Goal: Information Seeking & Learning: Learn about a topic

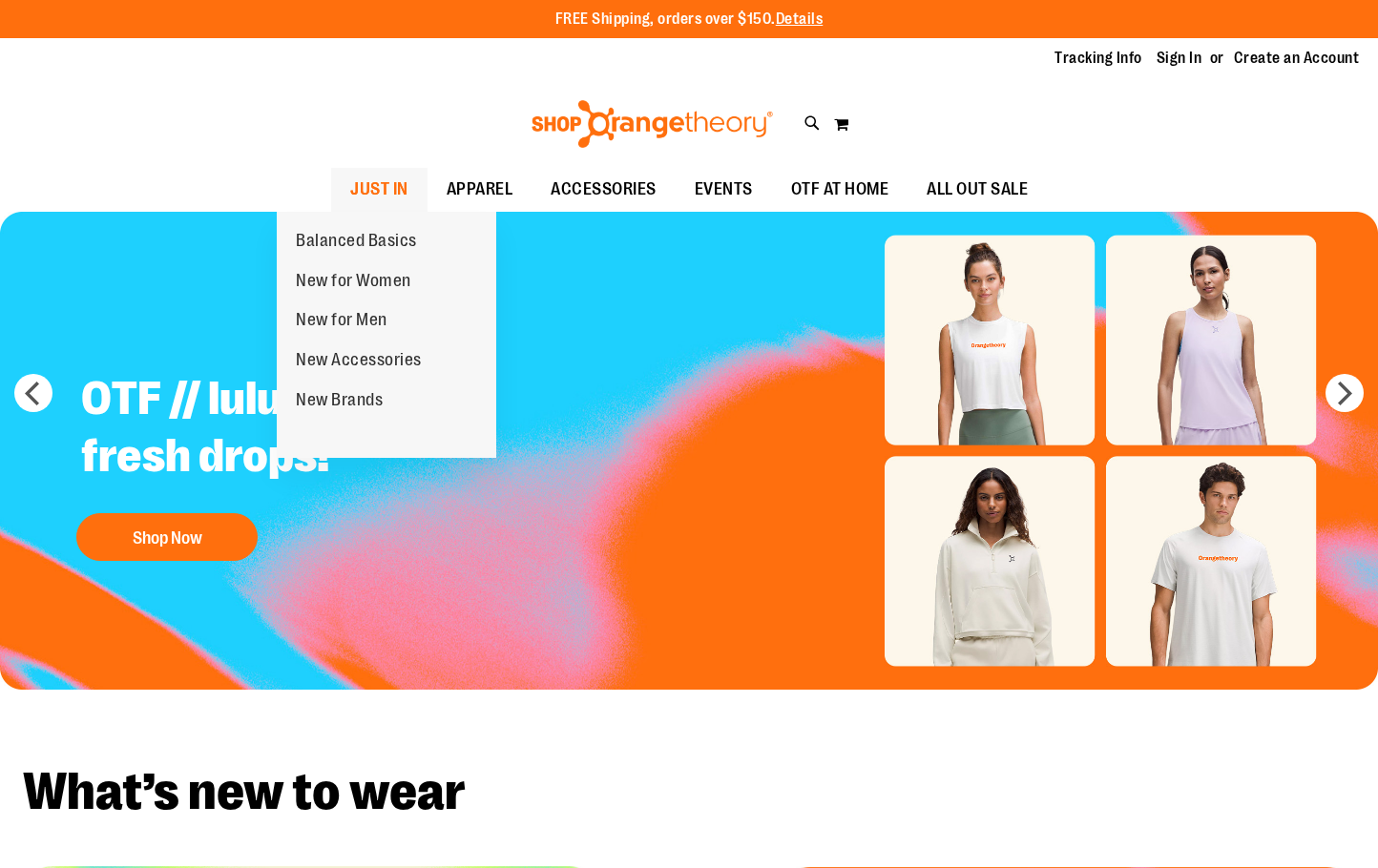
click at [350, 175] on span "JUST IN" at bounding box center [379, 189] width 58 height 43
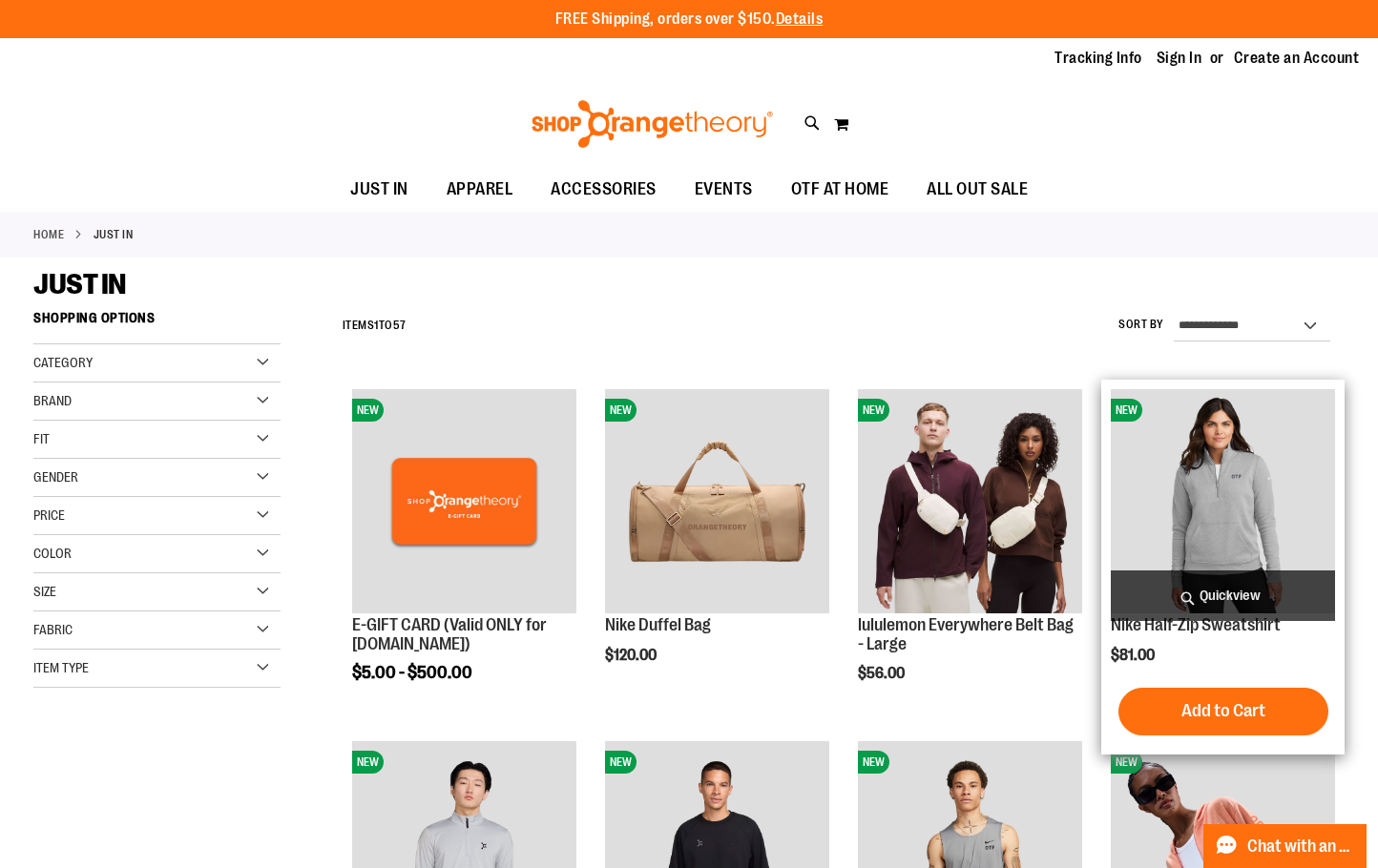
click at [1270, 504] on img "product" at bounding box center [1222, 501] width 223 height 223
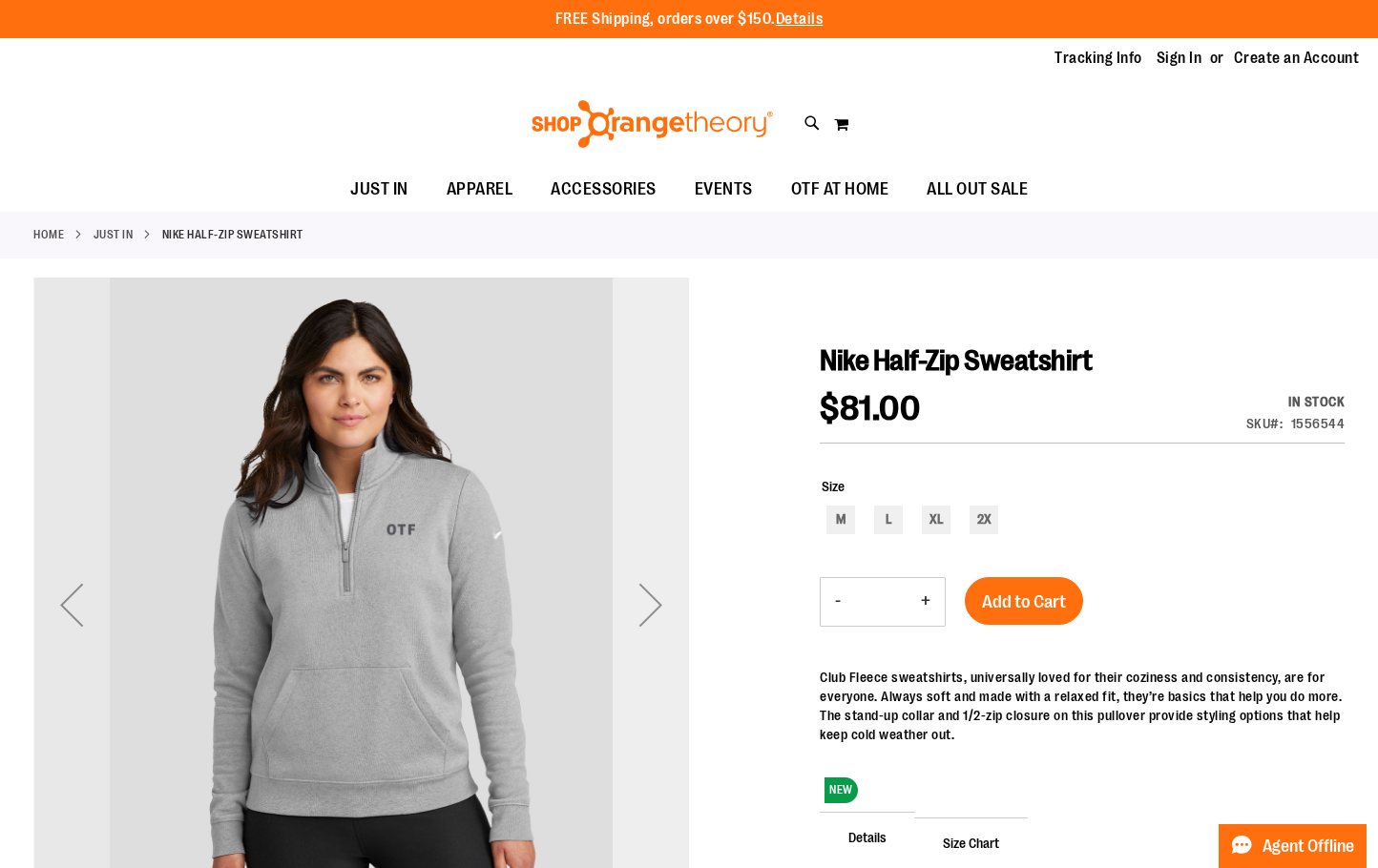
click at [687, 533] on div "Next" at bounding box center [650, 604] width 77 height 655
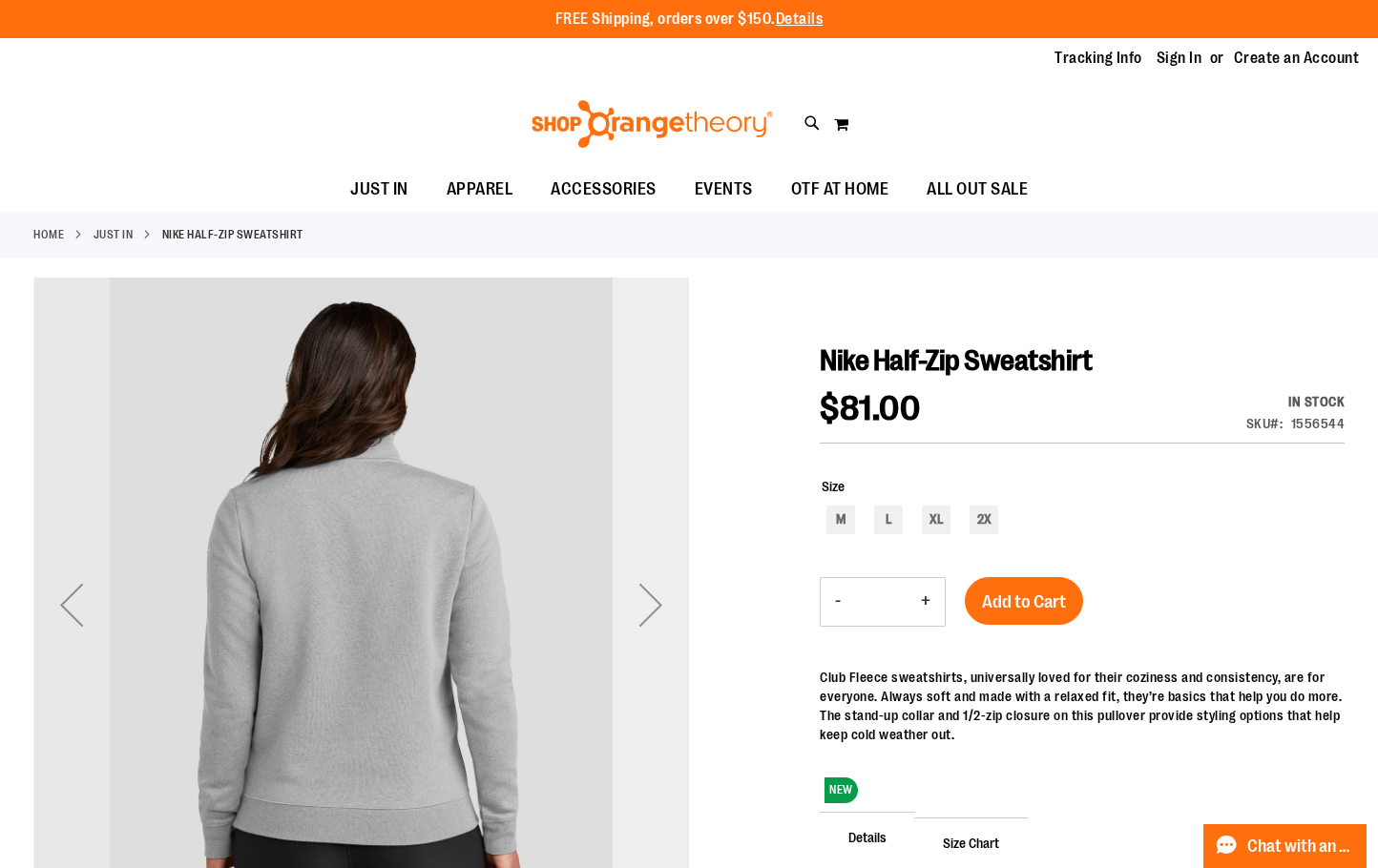
click at [655, 522] on div "Next" at bounding box center [650, 604] width 77 height 655
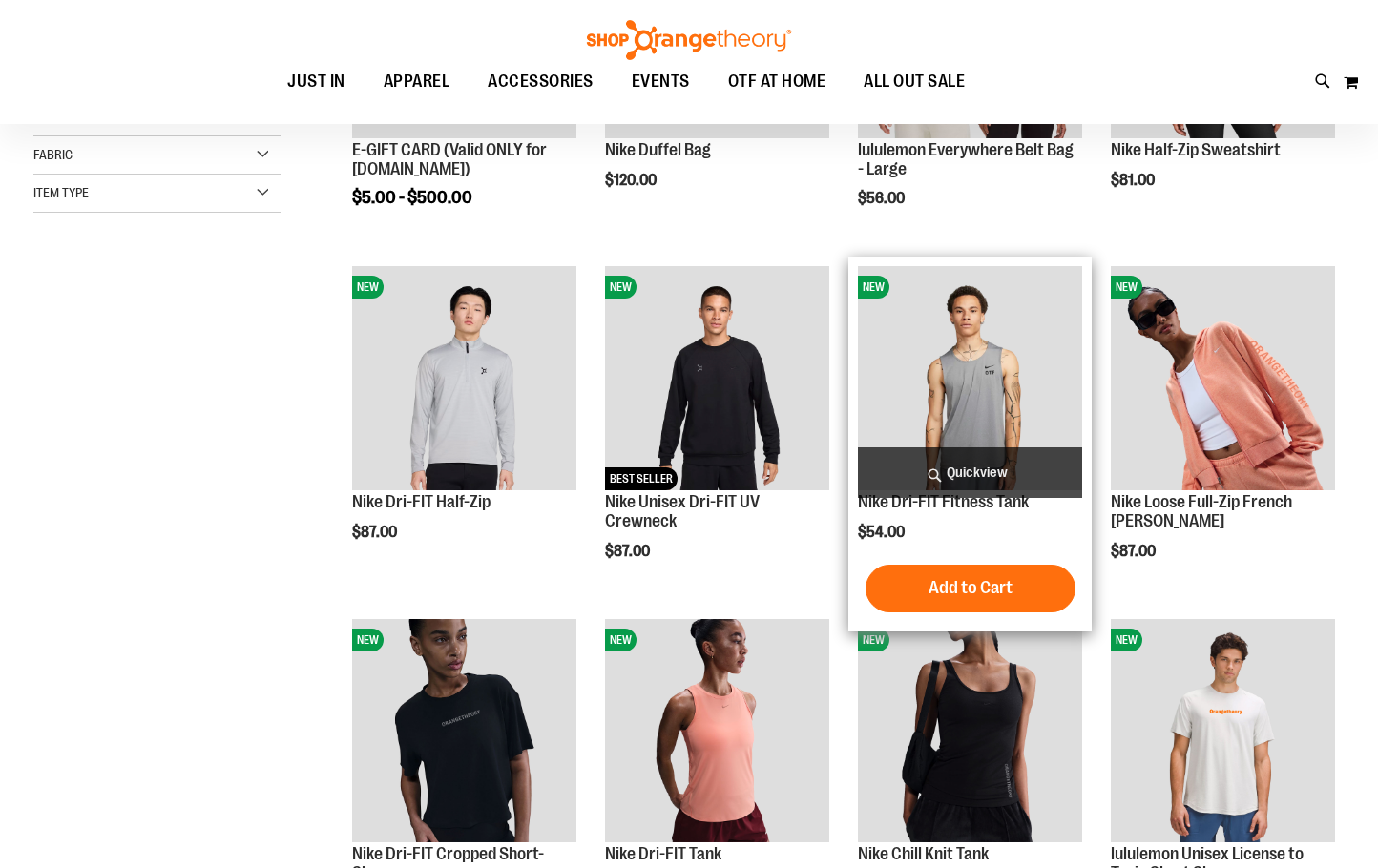
scroll to position [285, 0]
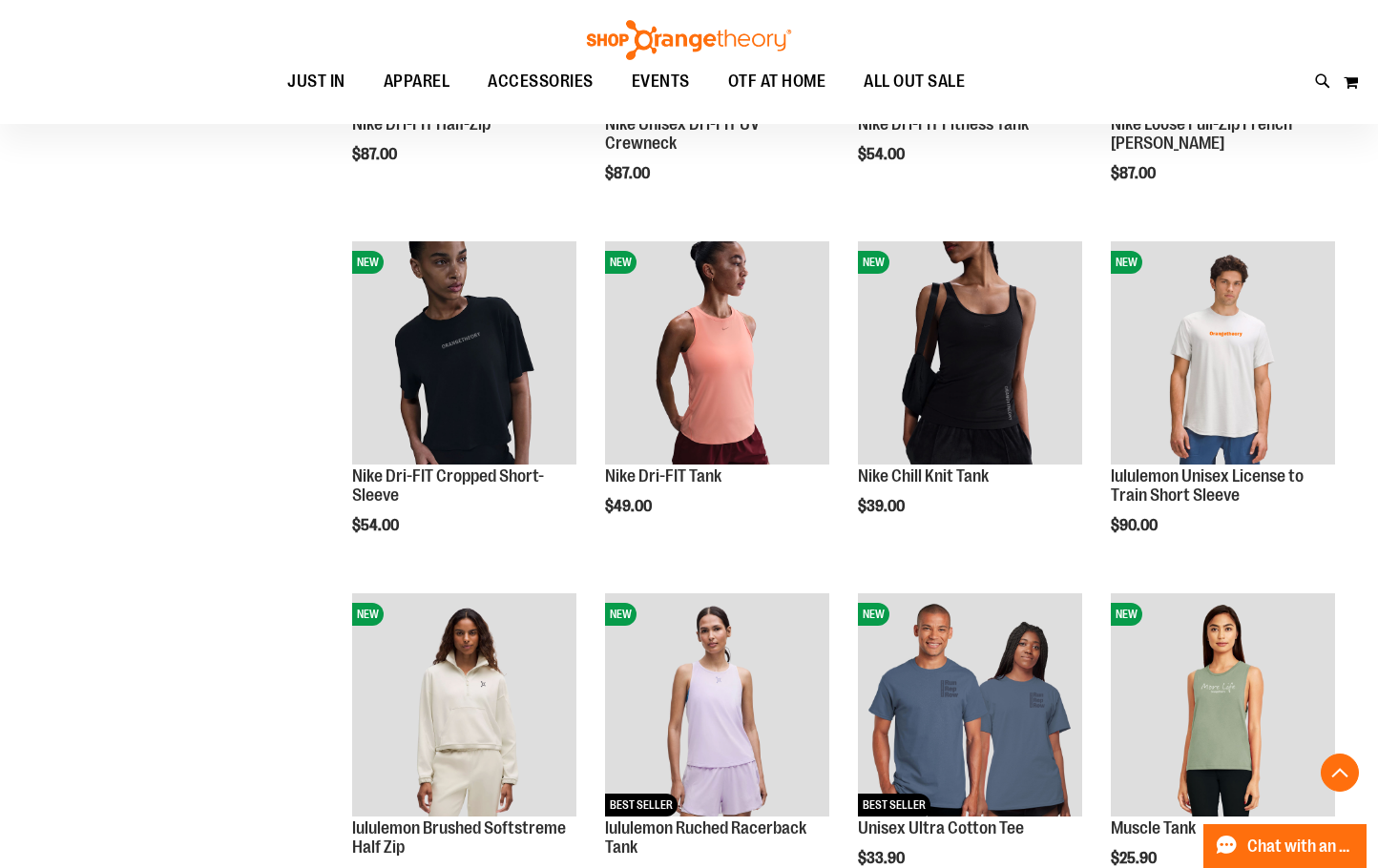
scroll to position [666, 0]
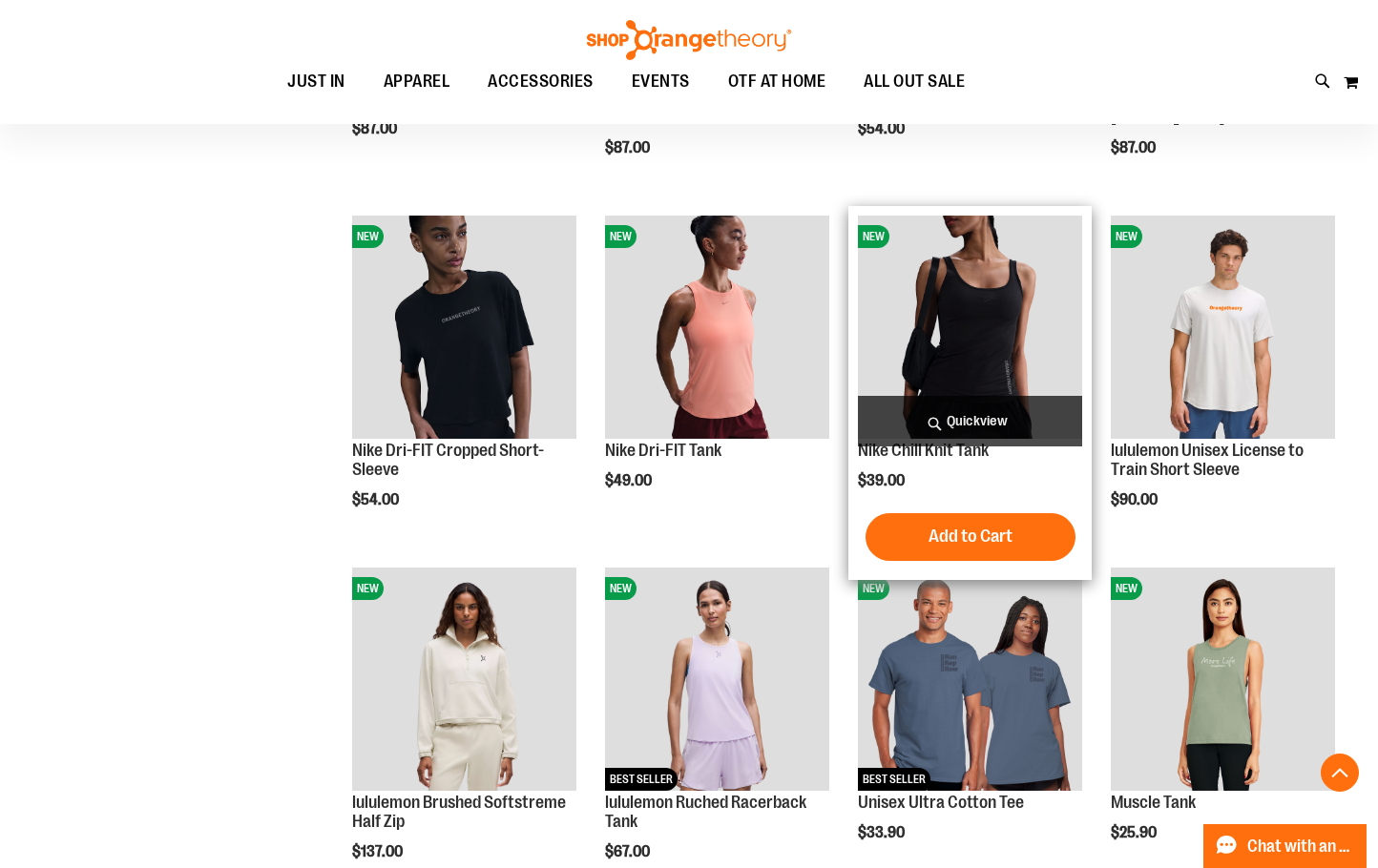
click at [974, 290] on img "product" at bounding box center [969, 326] width 223 height 223
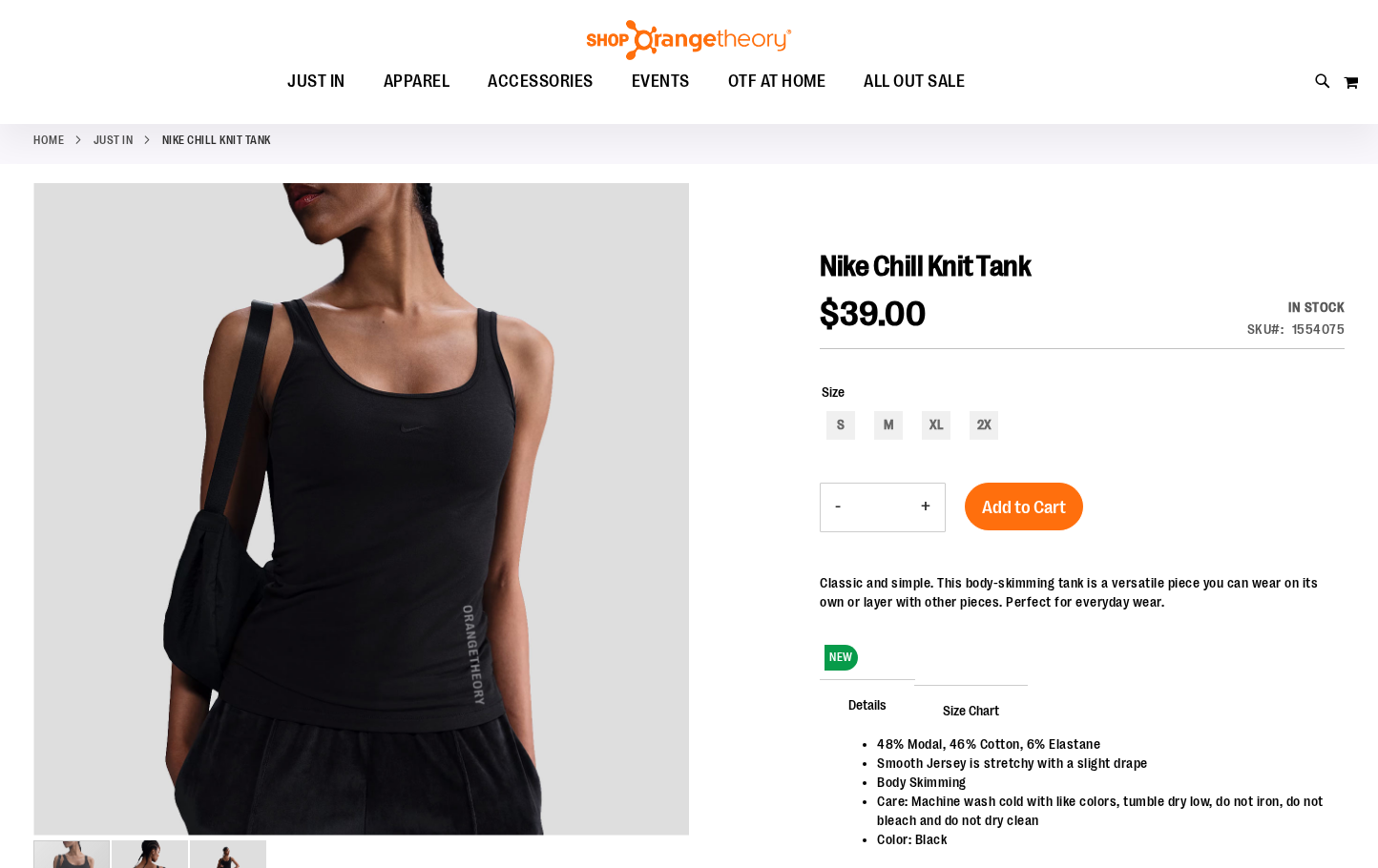
scroll to position [190, 0]
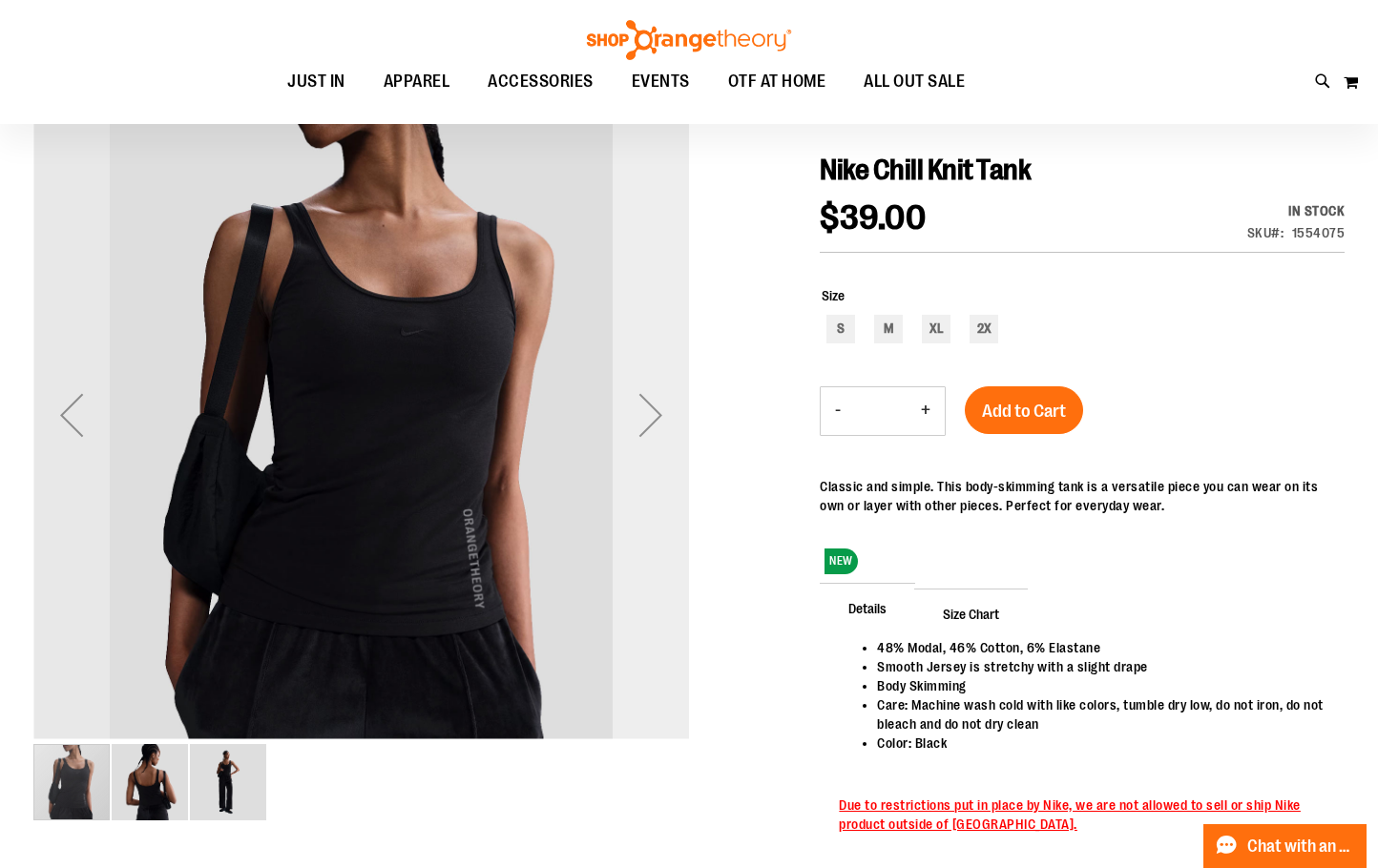
click at [657, 403] on div "Next" at bounding box center [650, 415] width 77 height 77
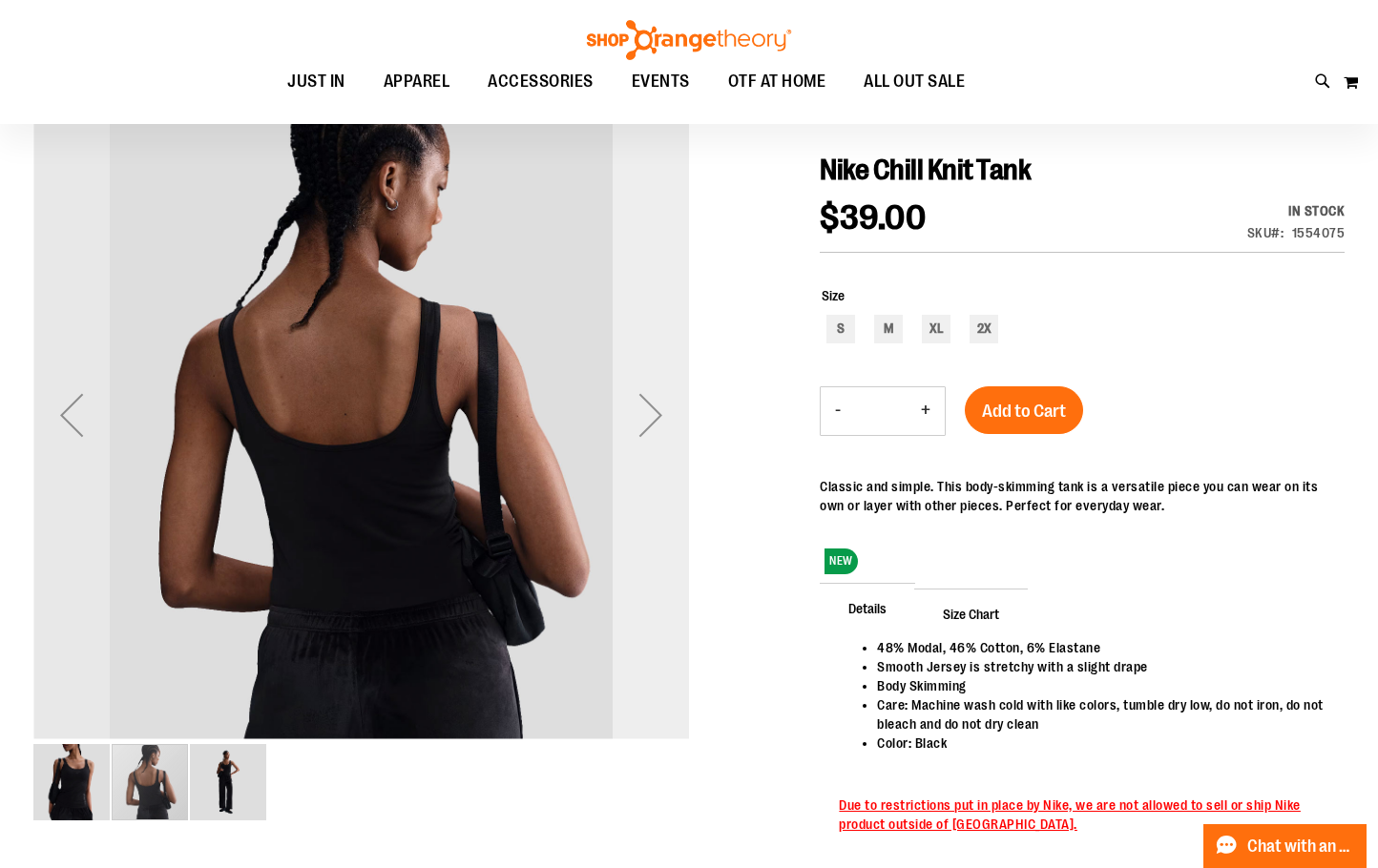
click at [657, 403] on div "Next" at bounding box center [650, 415] width 77 height 77
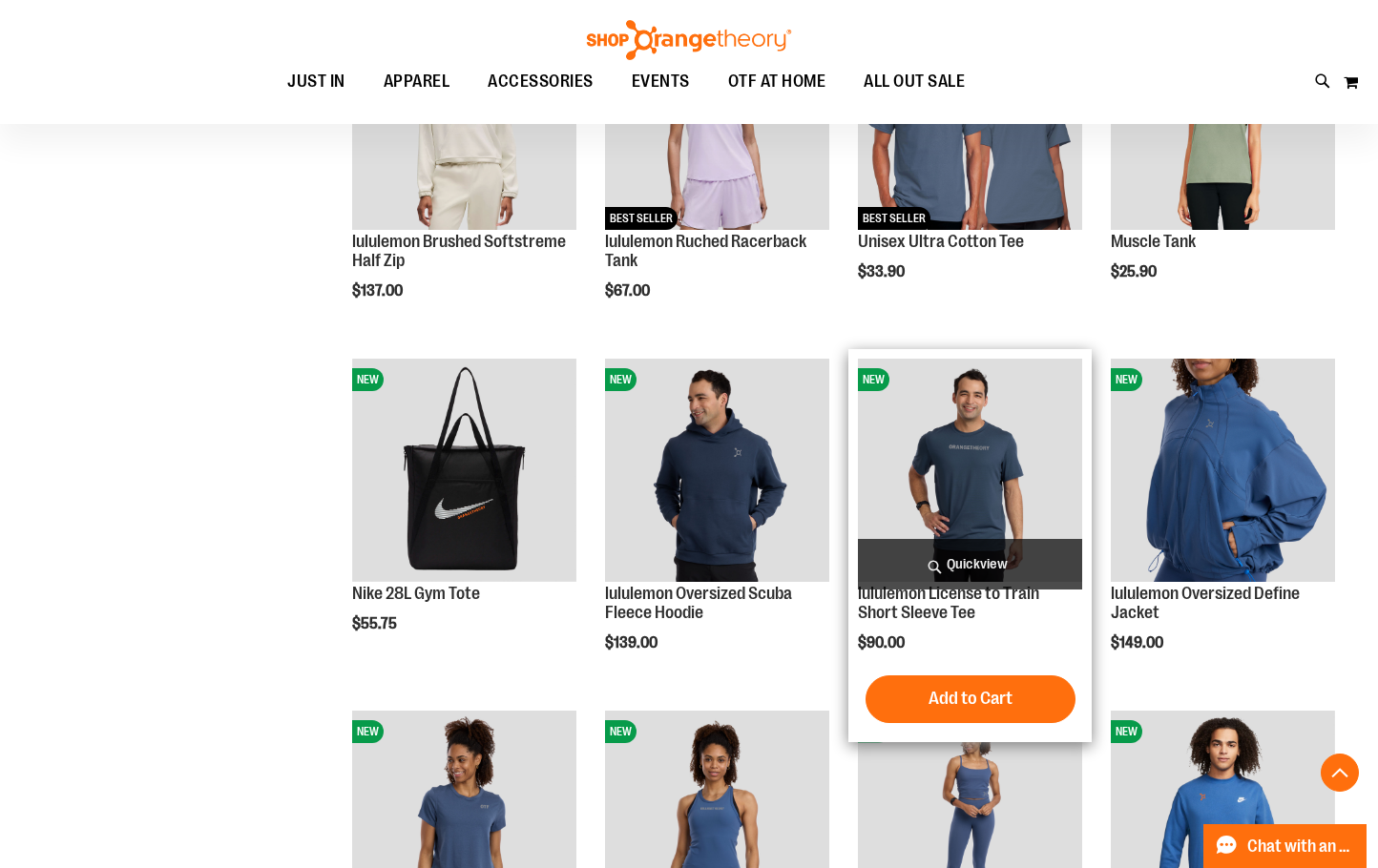
scroll to position [1819, 0]
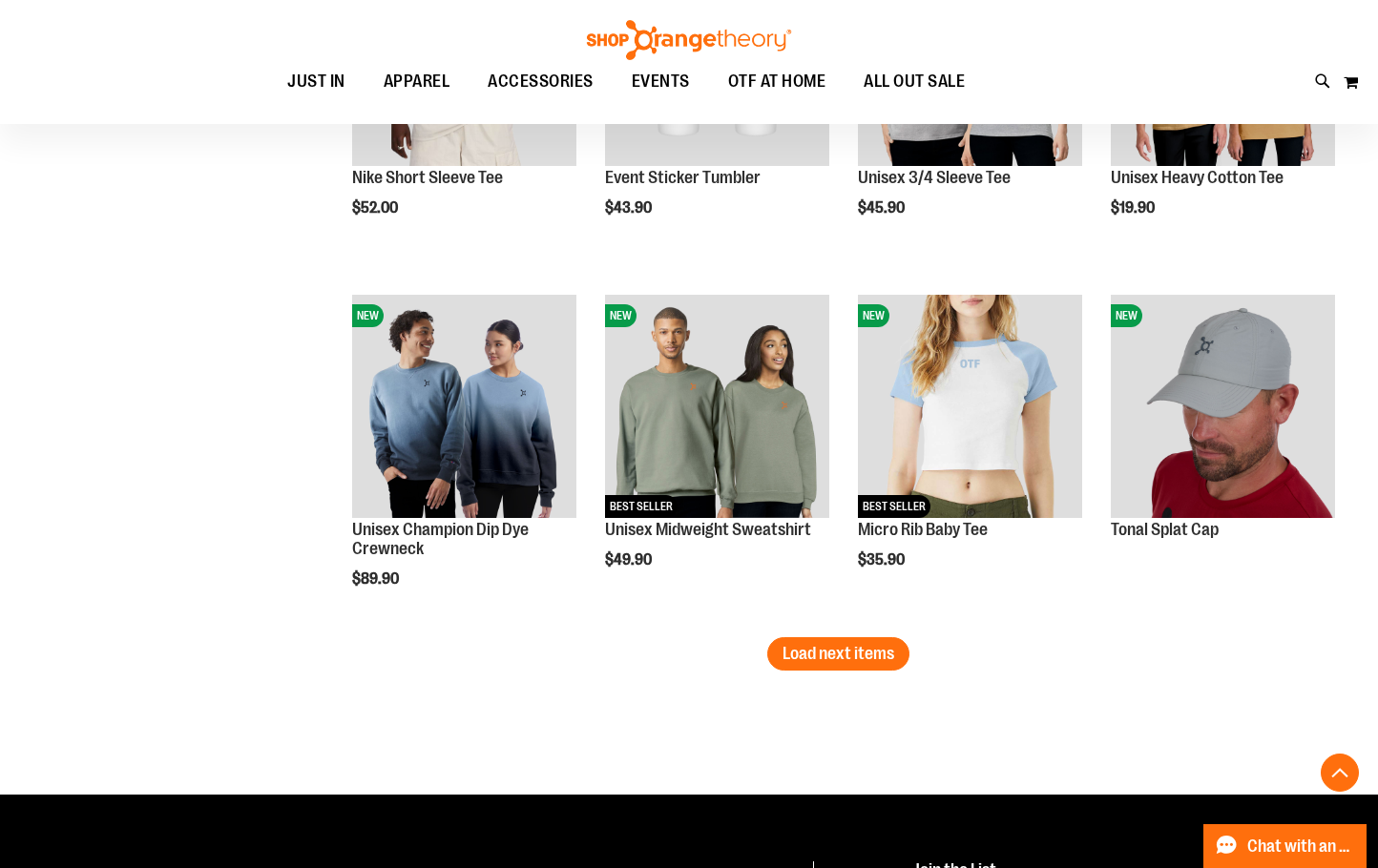
scroll to position [2964, 0]
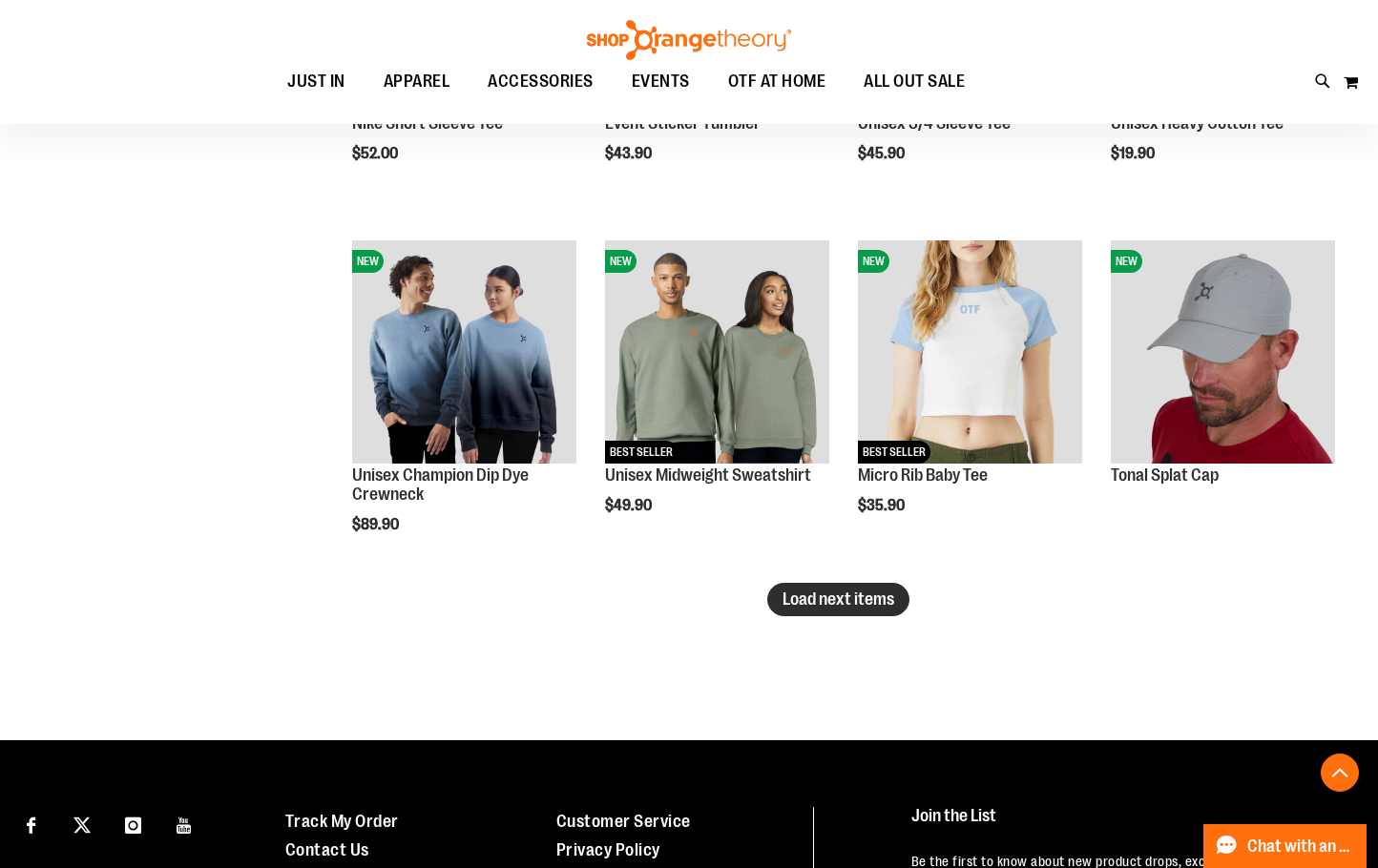
click at [843, 589] on span "Load next items" at bounding box center [837, 599] width 111 height 19
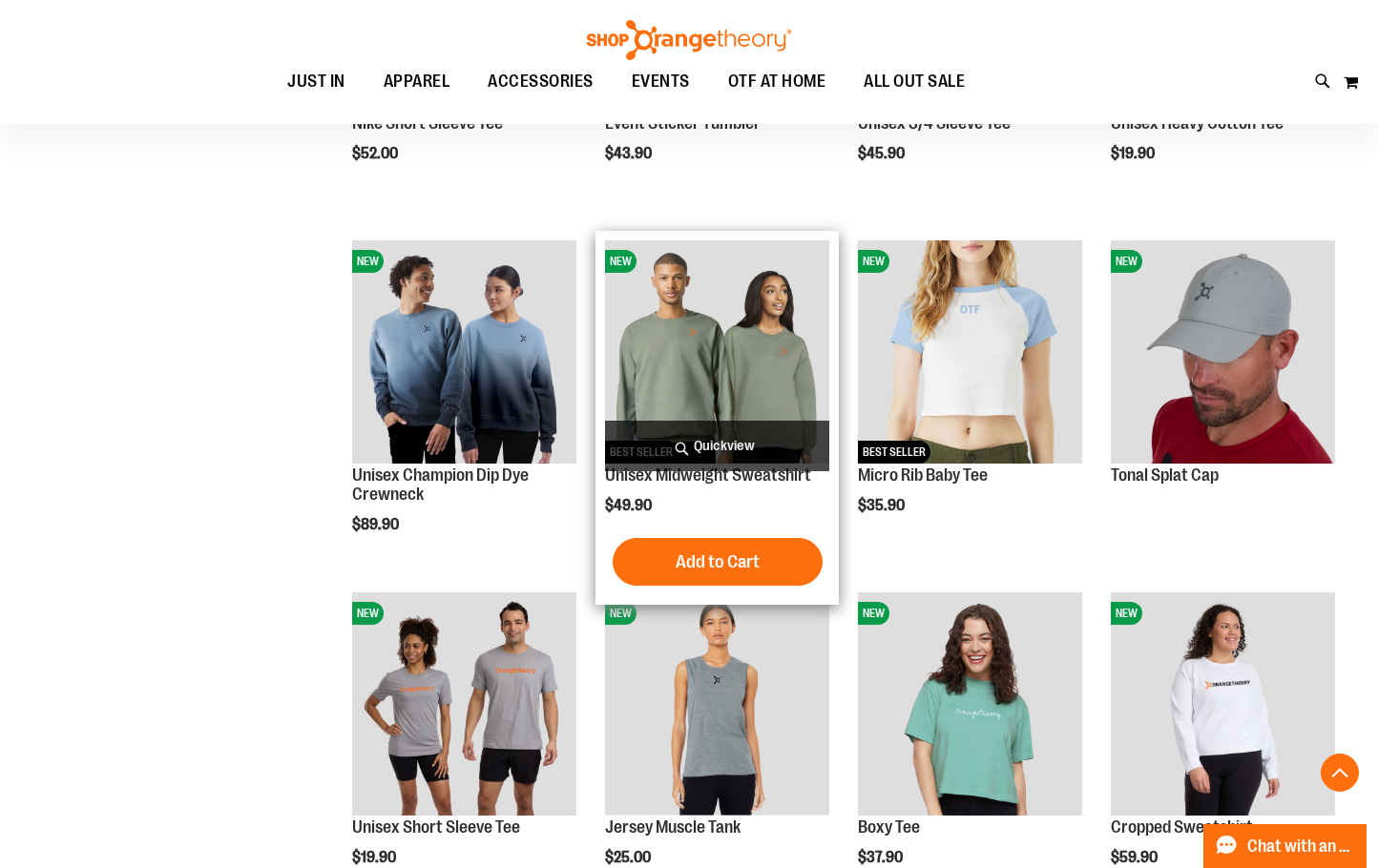
click at [700, 363] on img "product" at bounding box center [716, 352] width 223 height 223
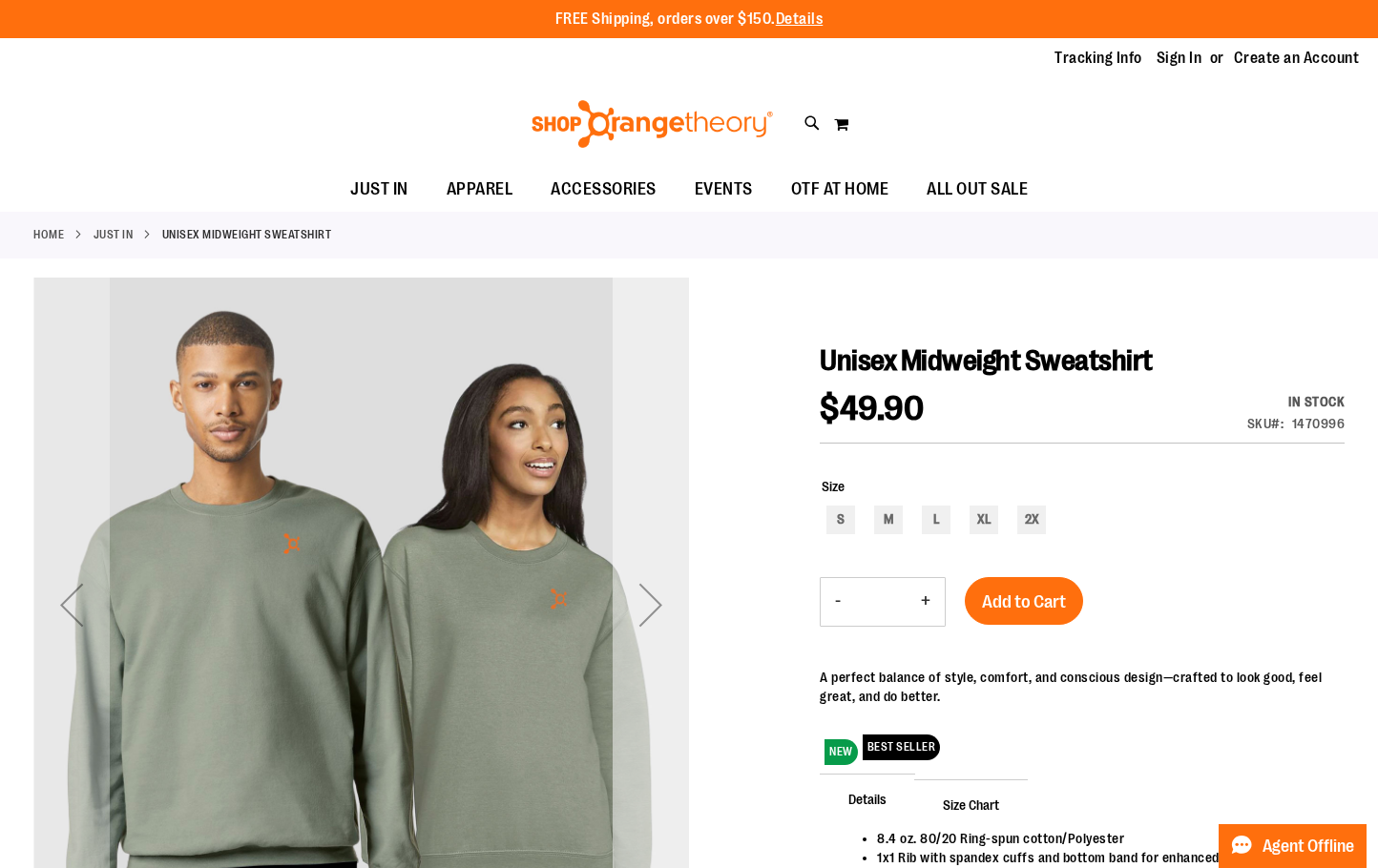
click at [644, 612] on div "Next" at bounding box center [650, 604] width 77 height 77
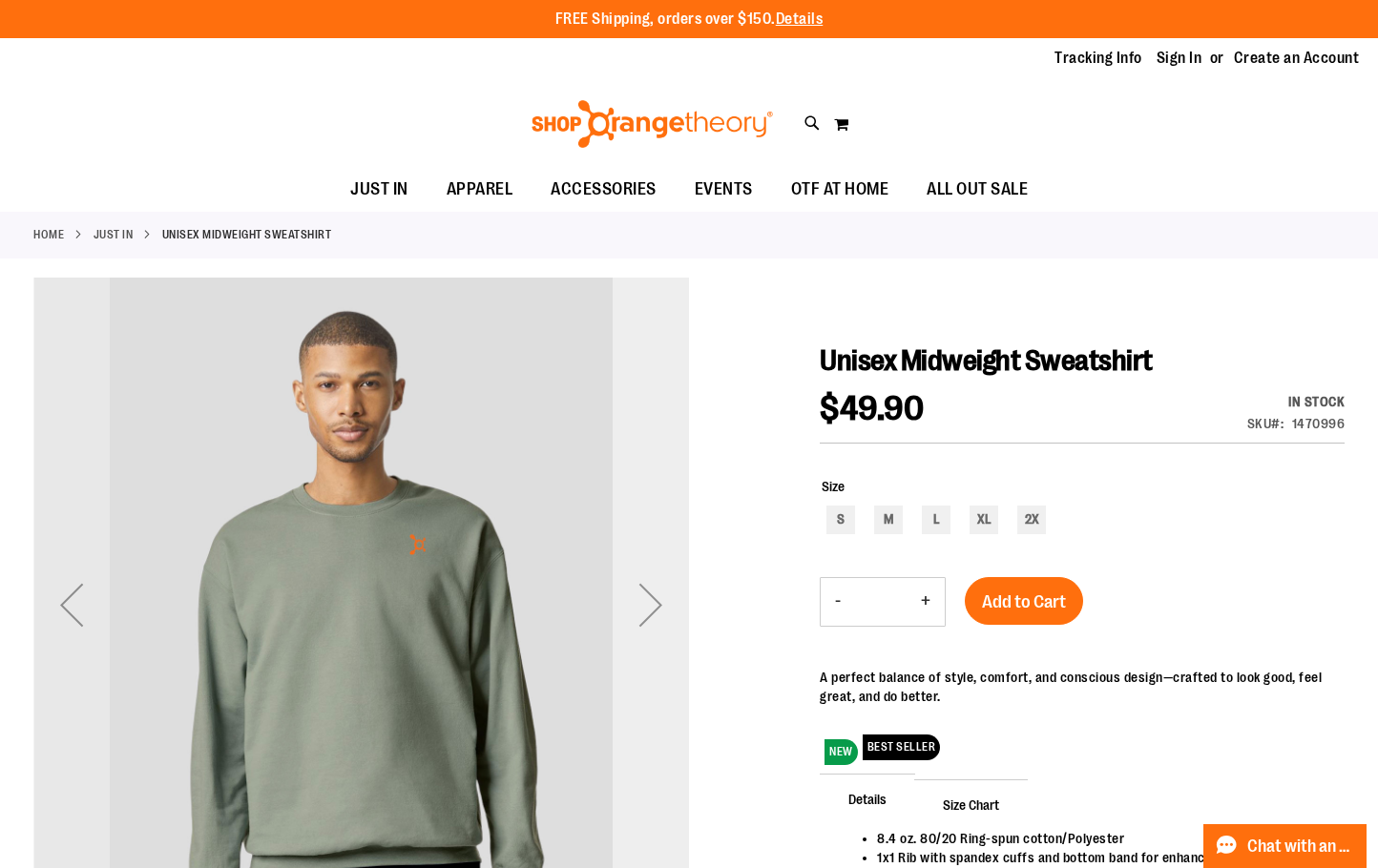
click at [644, 612] on div "Next" at bounding box center [650, 604] width 77 height 77
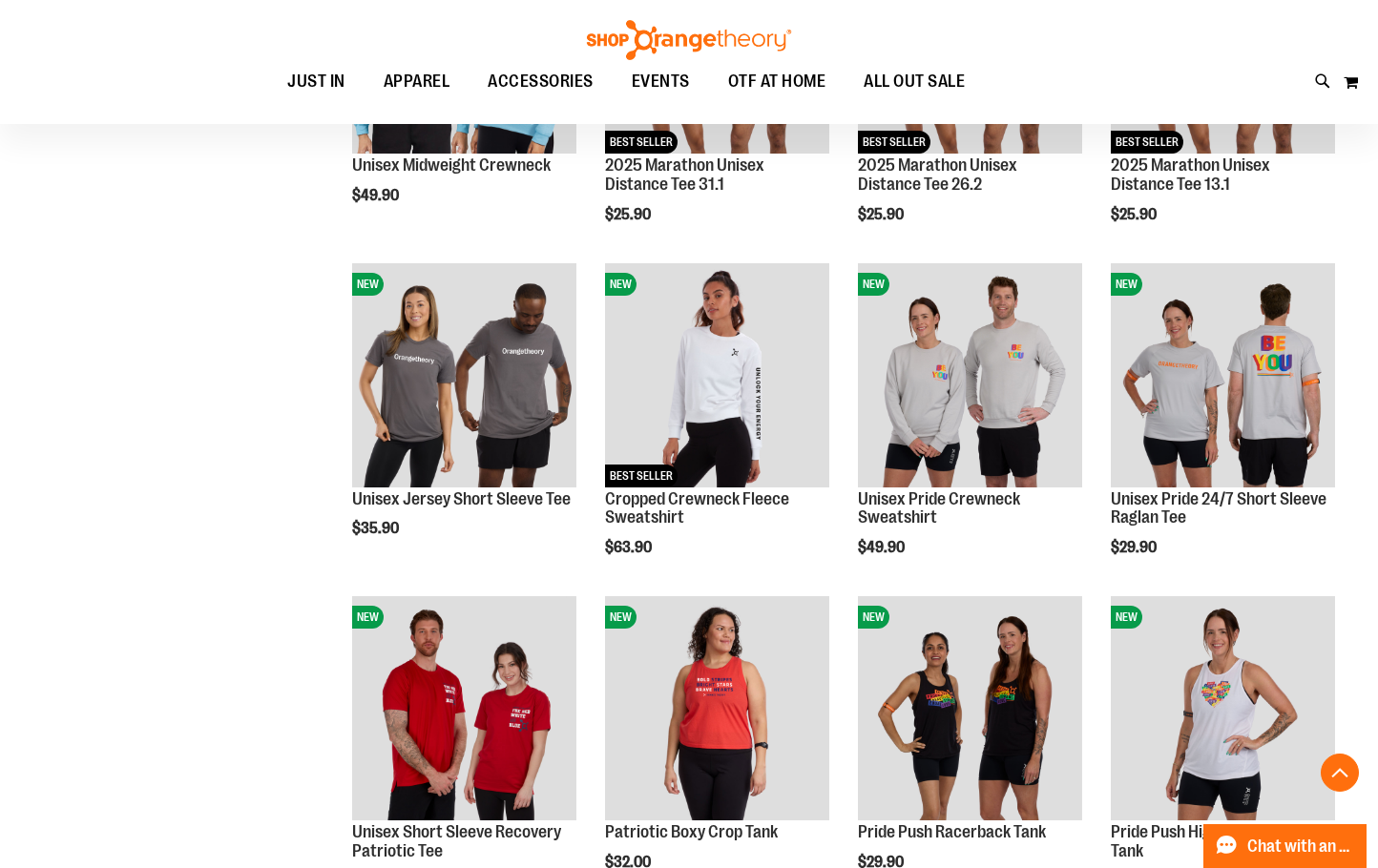
scroll to position [1267, 0]
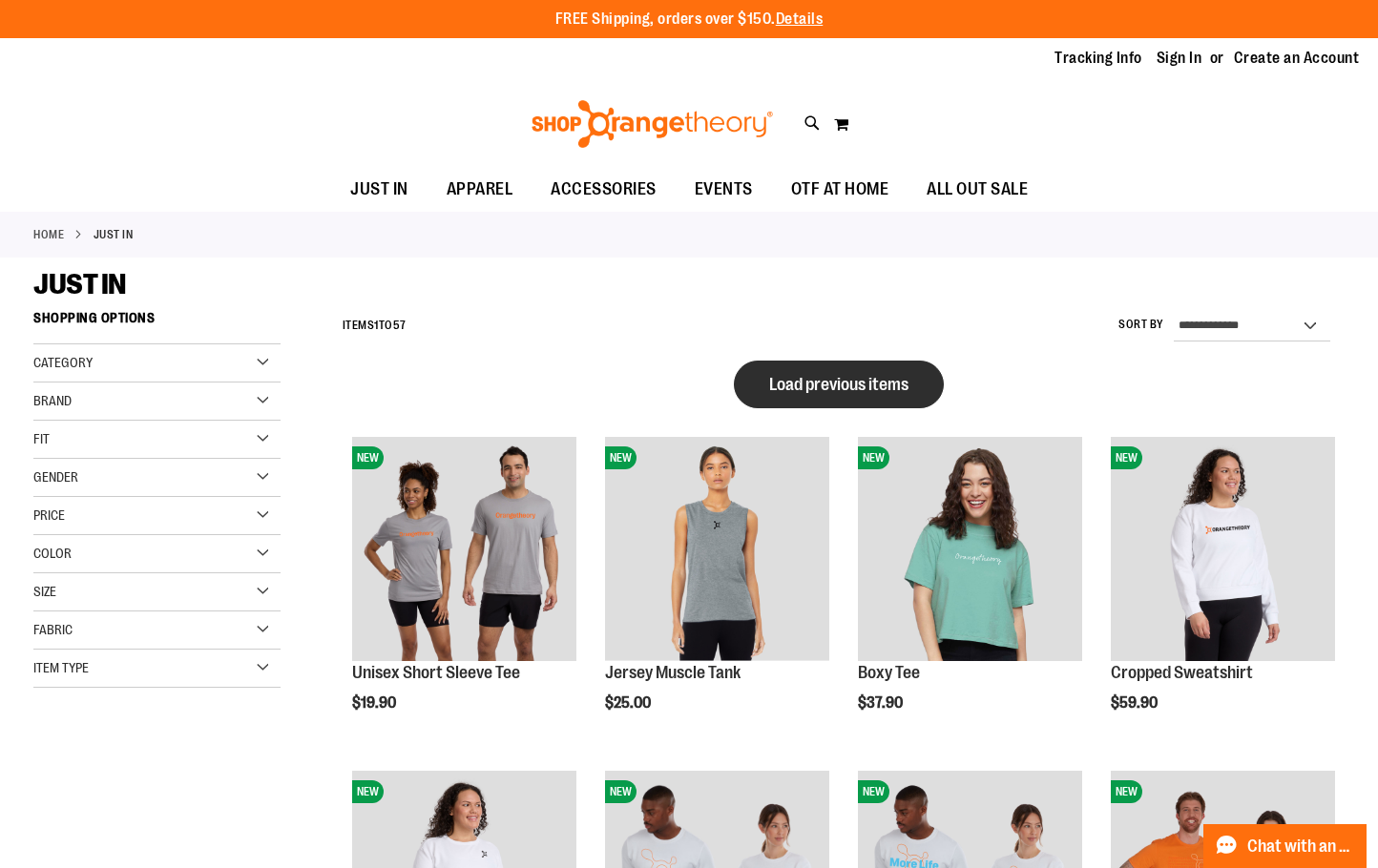
click at [759, 382] on button "Load previous items" at bounding box center [838, 384] width 210 height 47
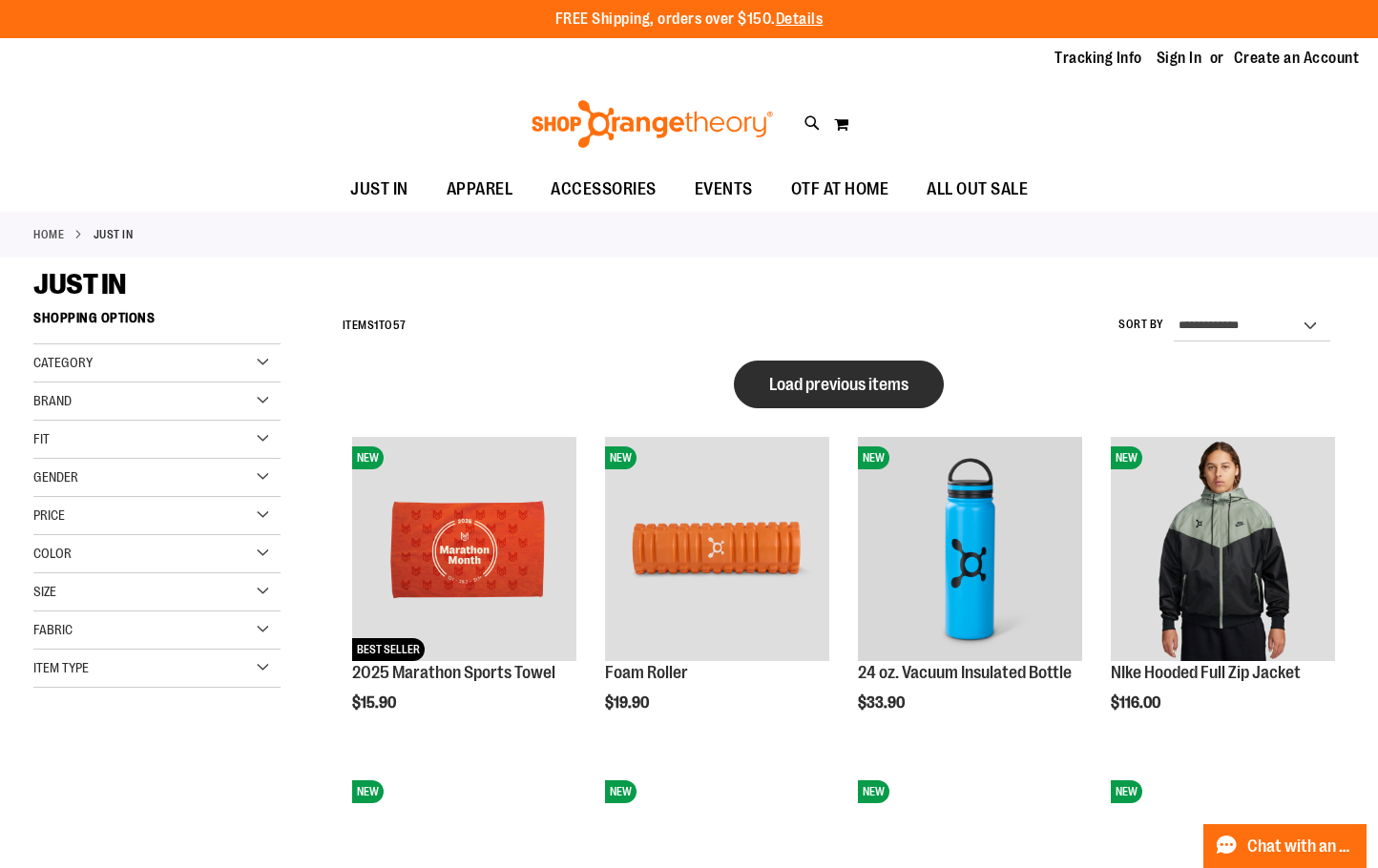
click at [790, 397] on button "Load previous items" at bounding box center [838, 384] width 210 height 47
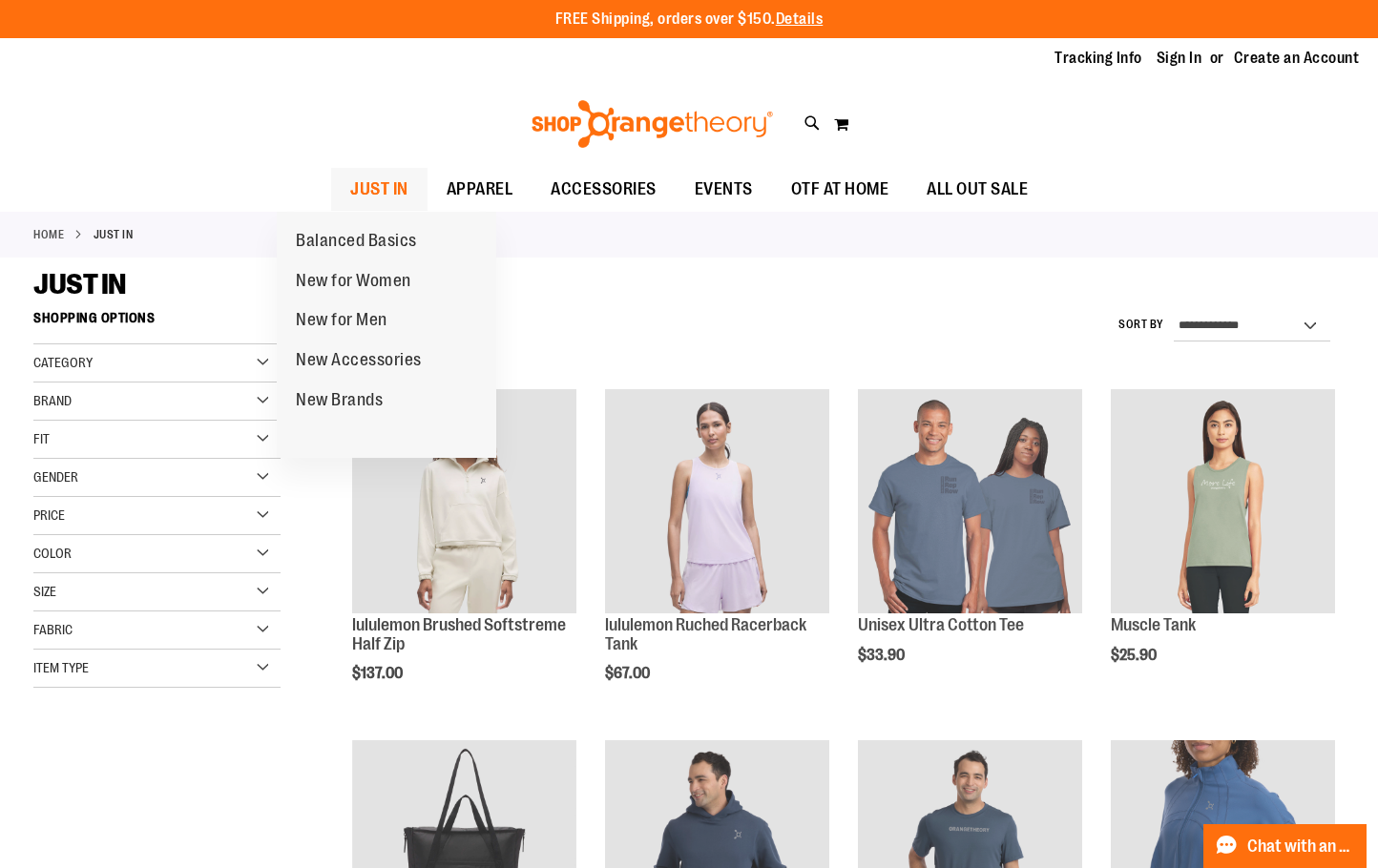
click at [350, 189] on span "JUST IN" at bounding box center [379, 189] width 58 height 43
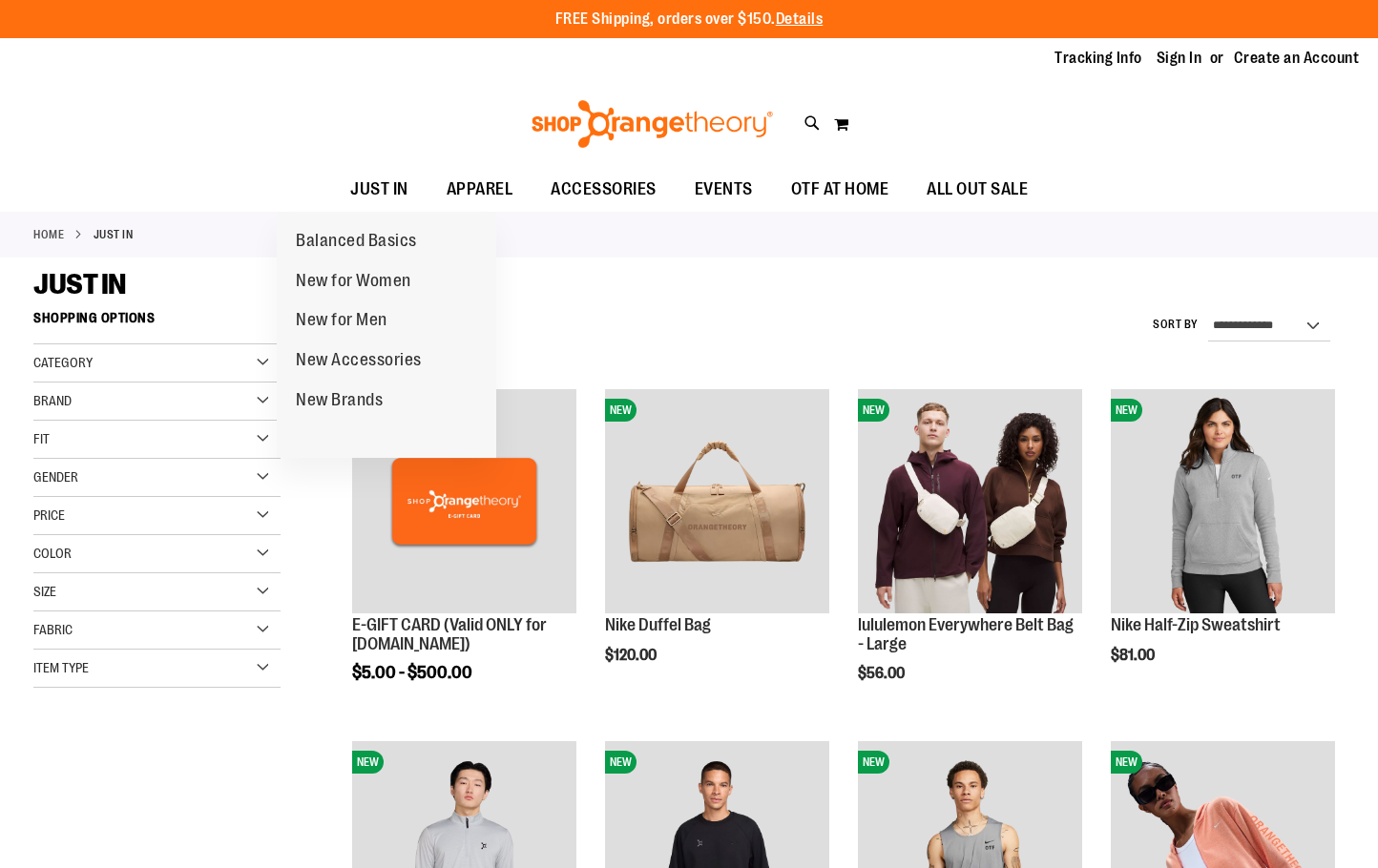
click at [350, 202] on span "JUST IN" at bounding box center [379, 189] width 58 height 43
click at [348, 235] on span "Balanced Basics" at bounding box center [356, 242] width 121 height 24
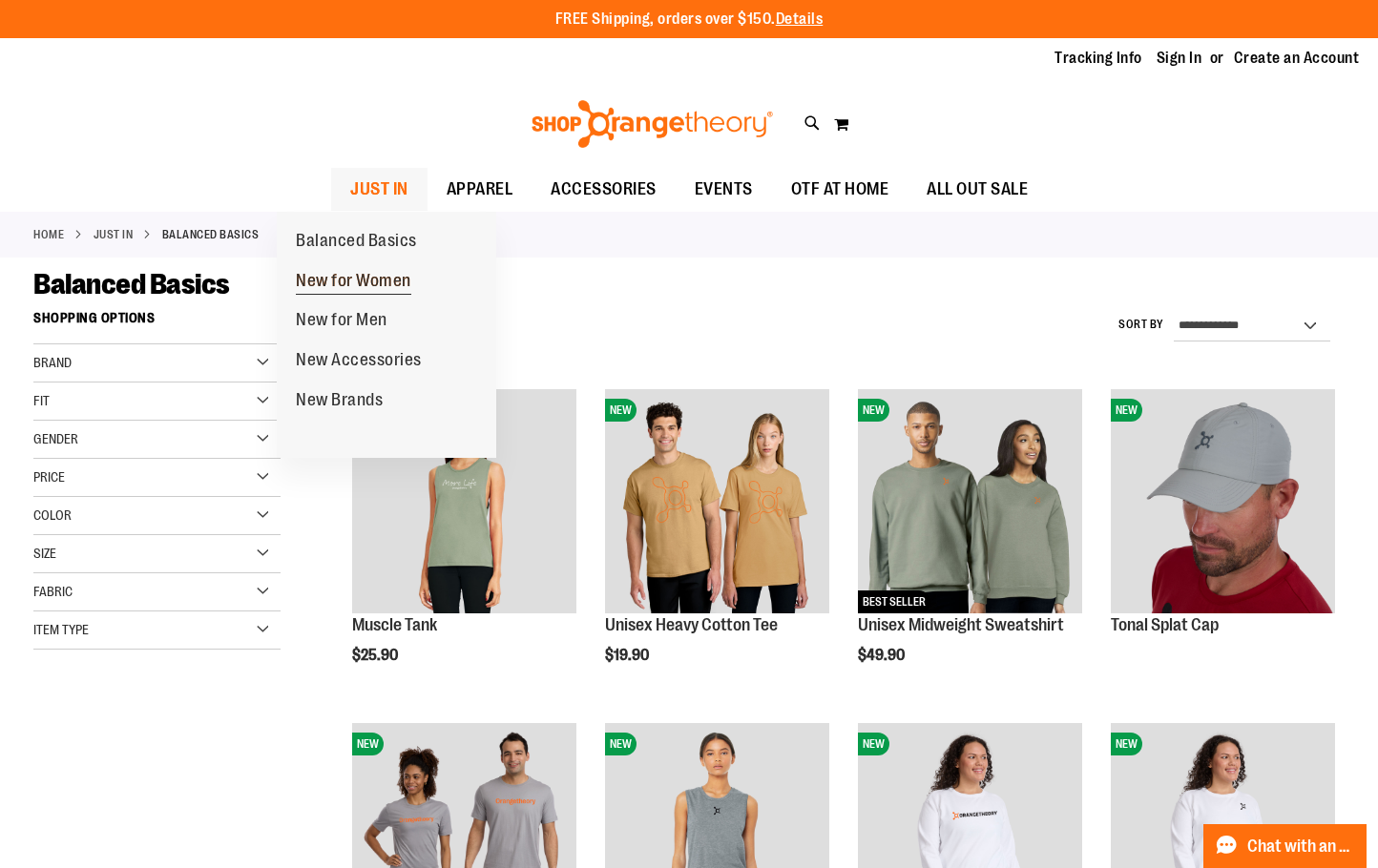
click at [335, 274] on span "New for Women" at bounding box center [353, 283] width 115 height 24
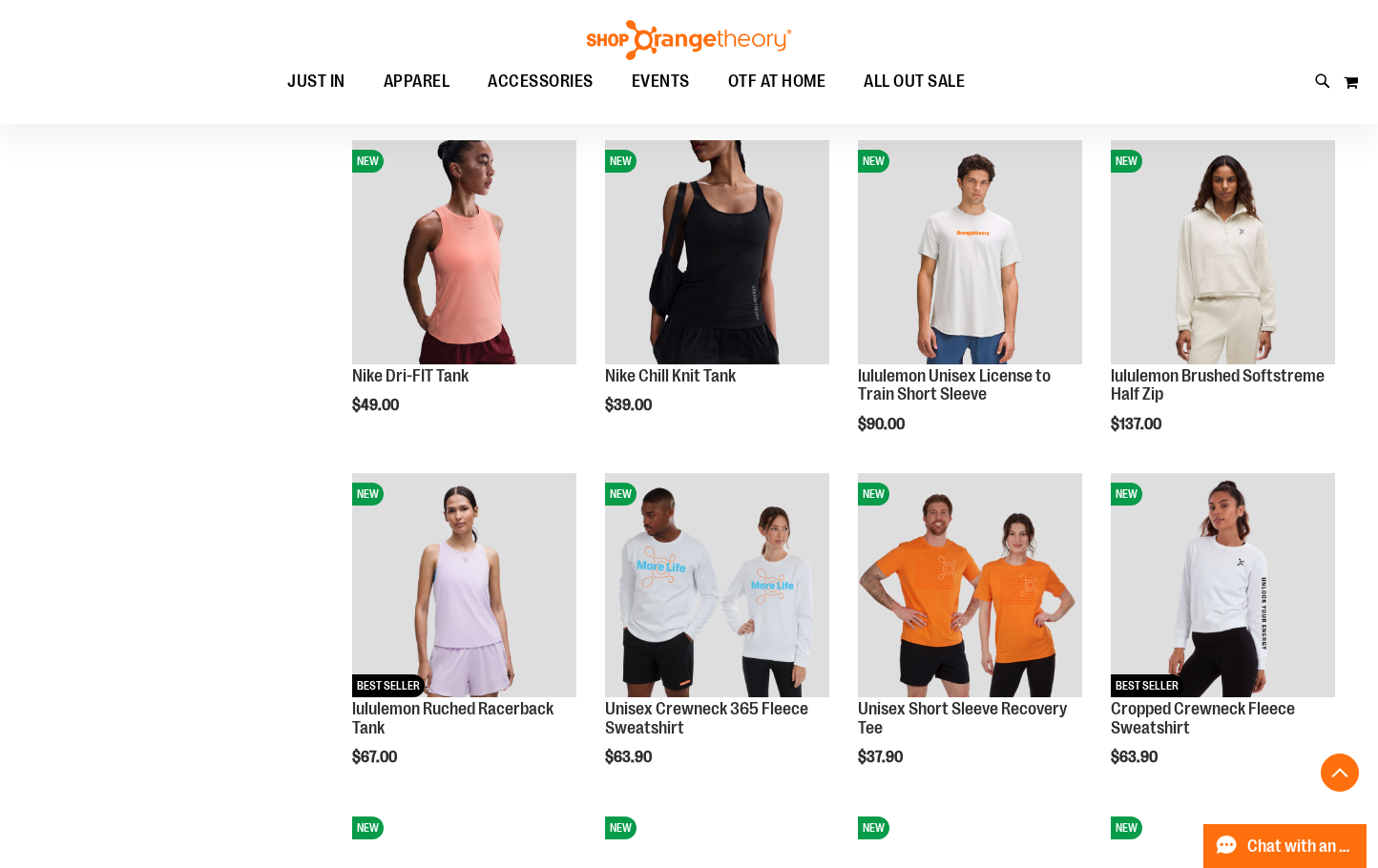
scroll to position [1430, 0]
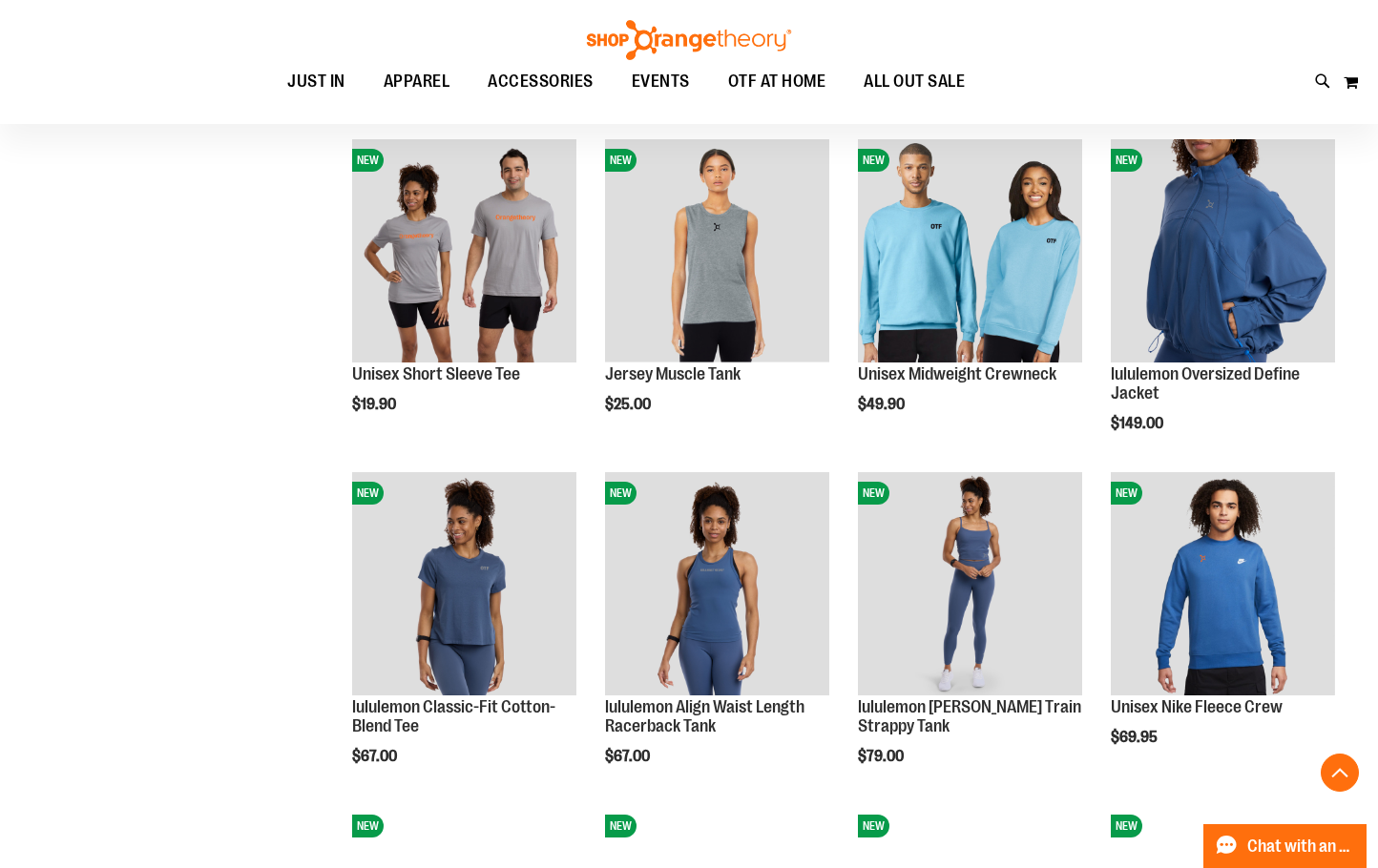
scroll to position [1906, 0]
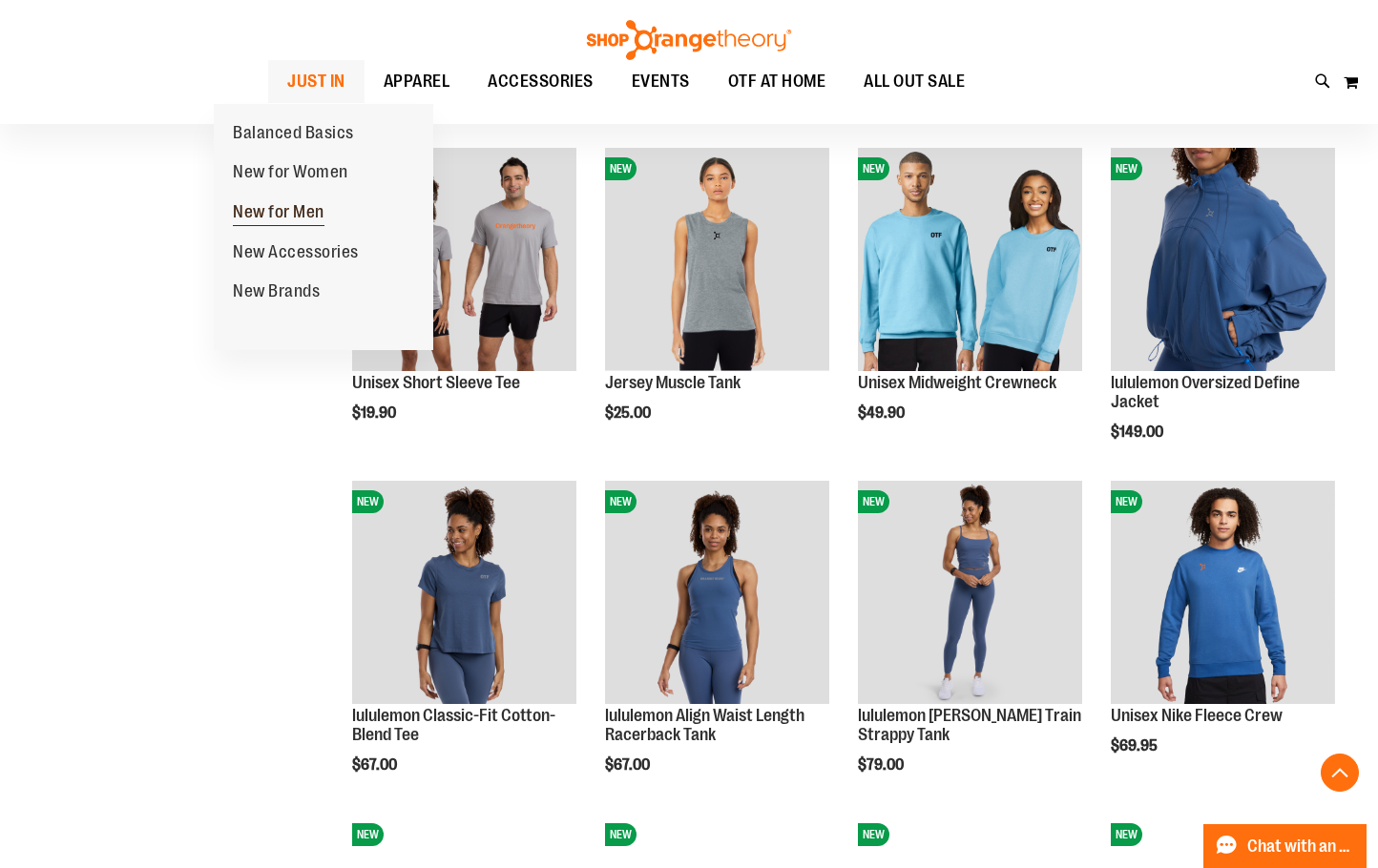
click at [303, 219] on span "New for Men" at bounding box center [278, 214] width 92 height 24
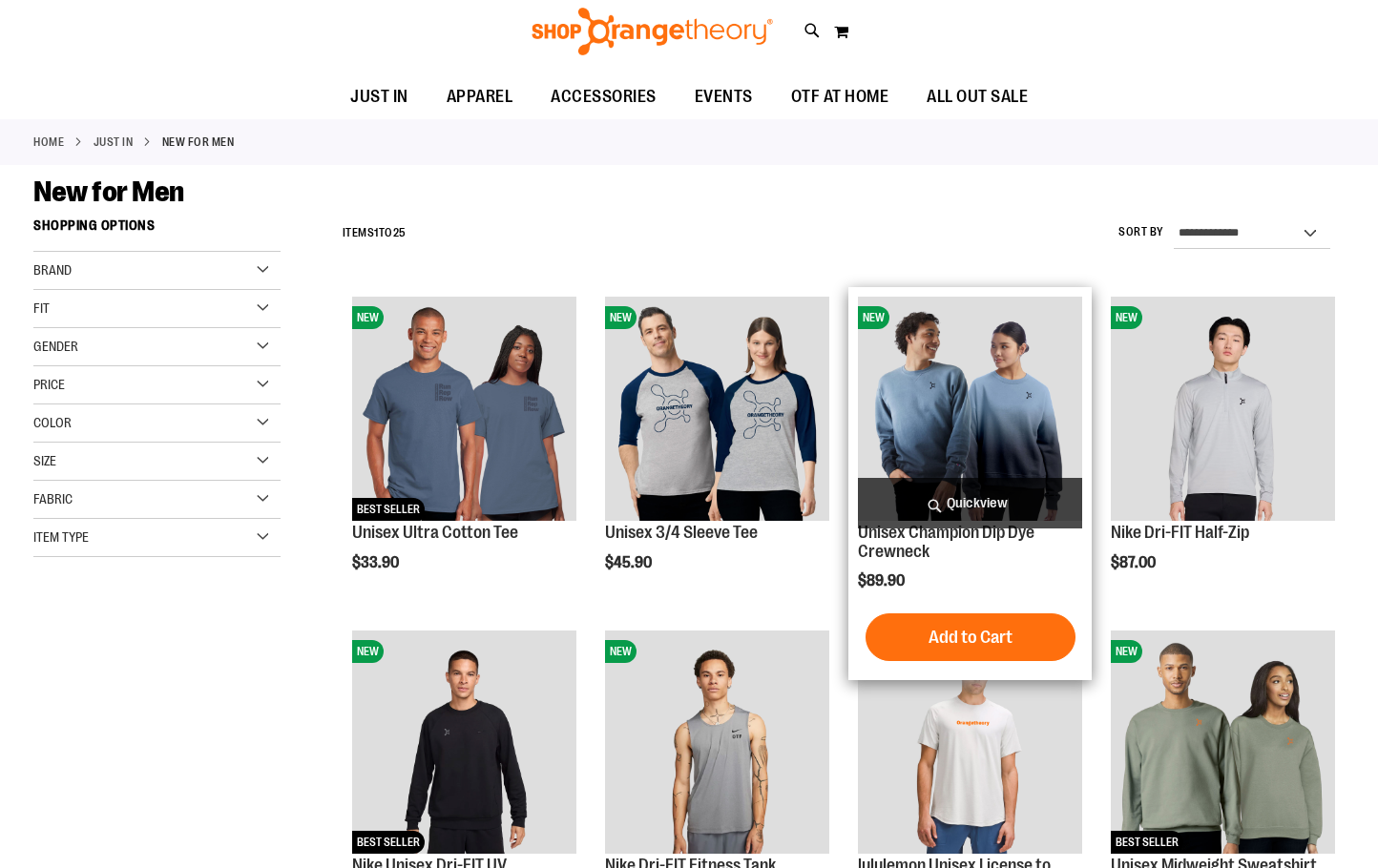
scroll to position [285, 0]
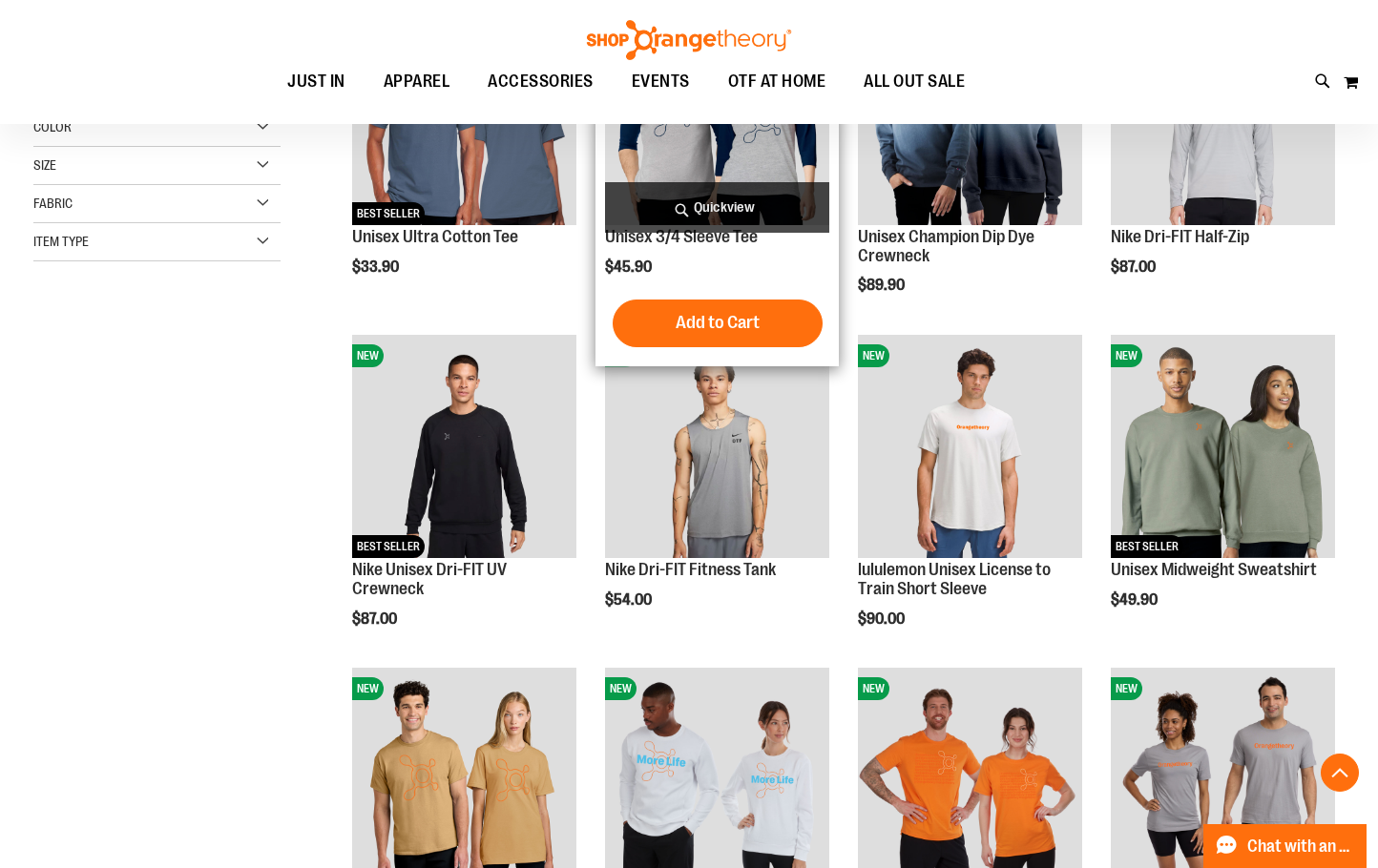
scroll to position [330, 0]
